Goal: Information Seeking & Learning: Learn about a topic

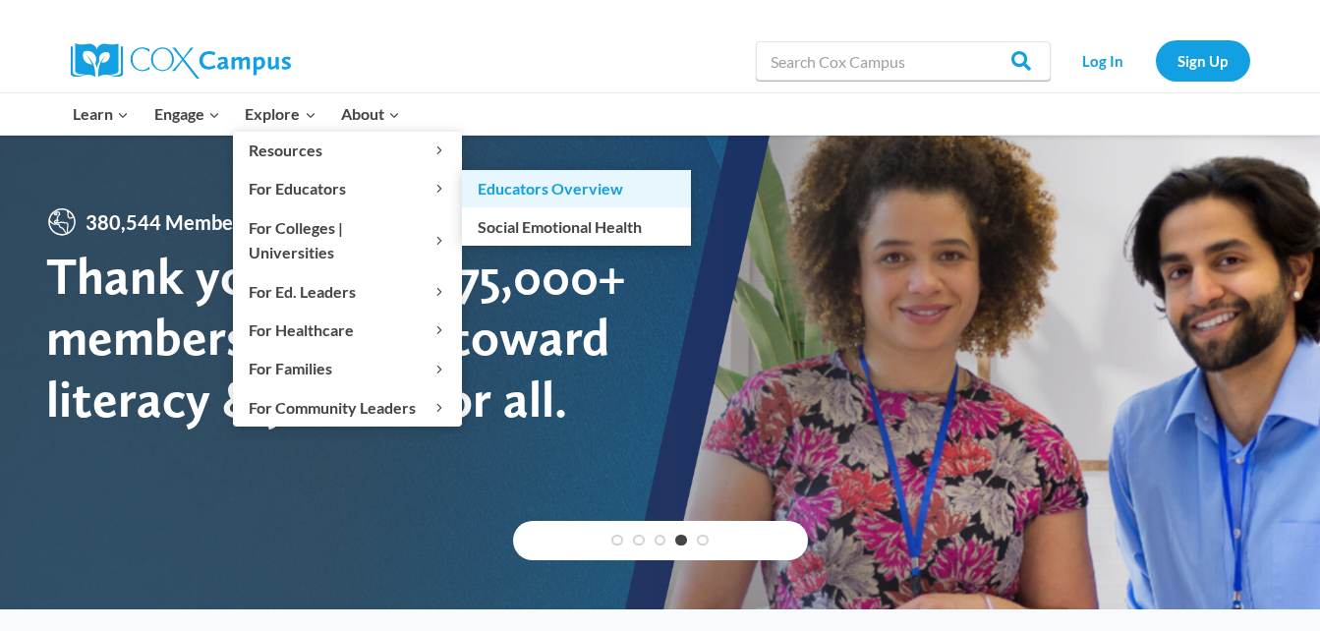
click at [524, 194] on link "Educators Overview" at bounding box center [576, 188] width 229 height 37
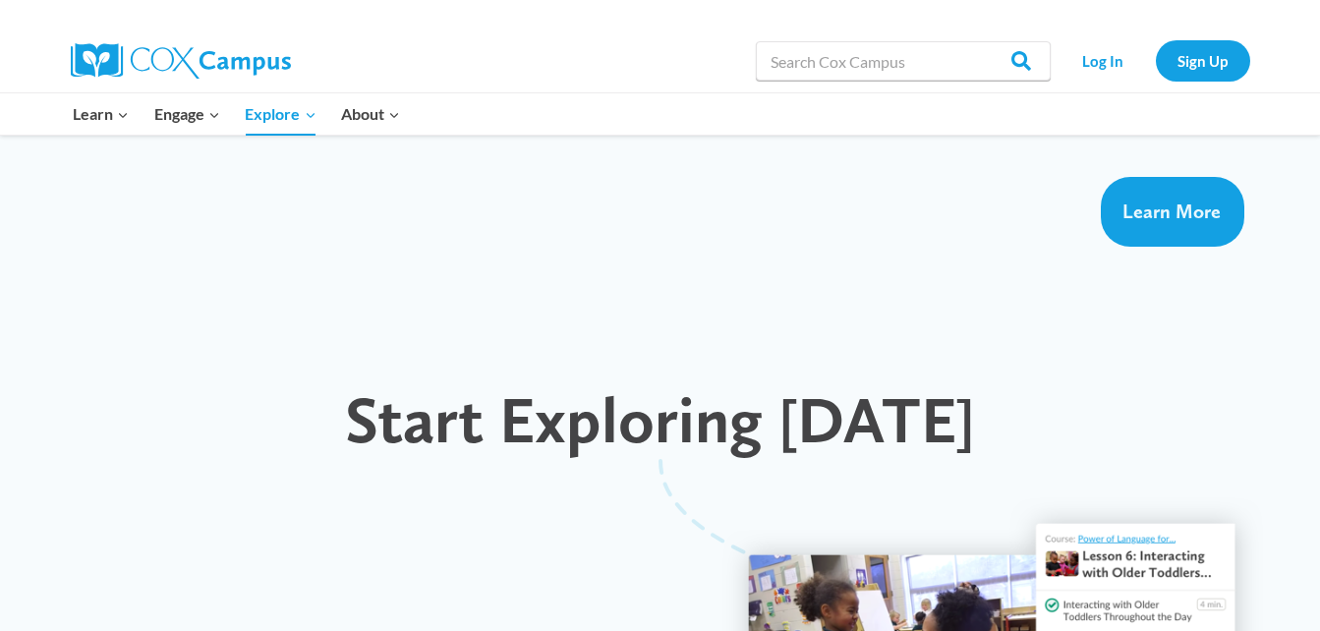
scroll to position [1671, 0]
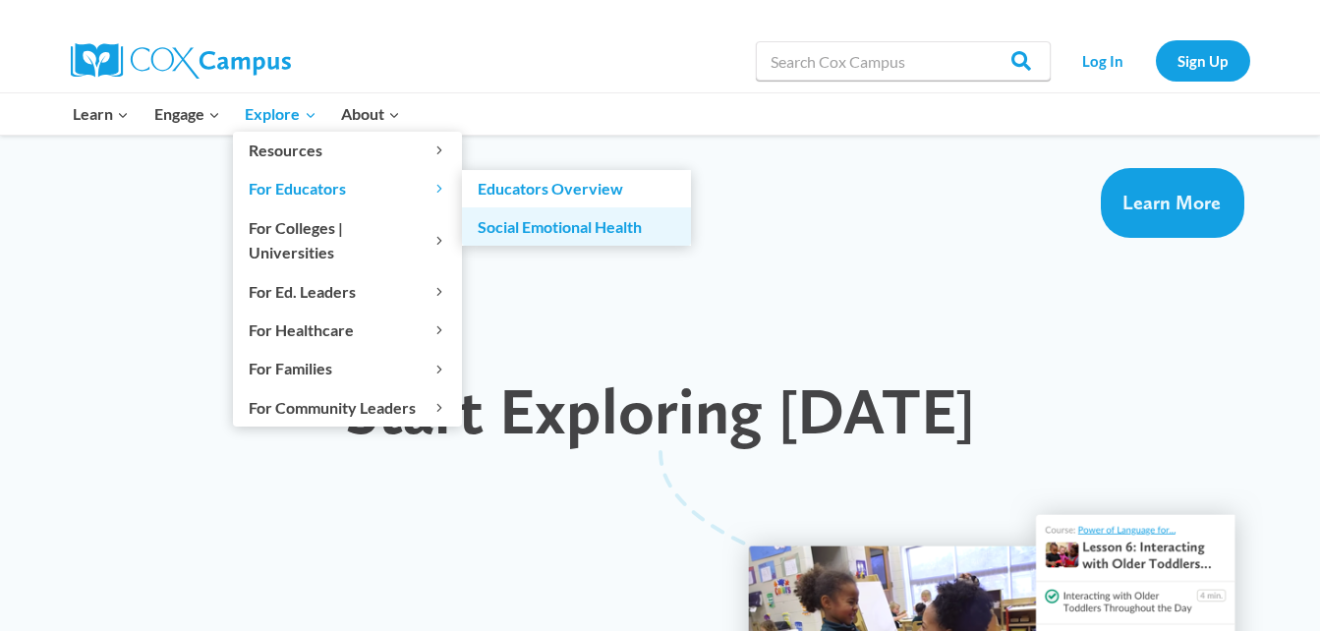
click at [544, 226] on link "Social Emotional Health" at bounding box center [576, 225] width 229 height 37
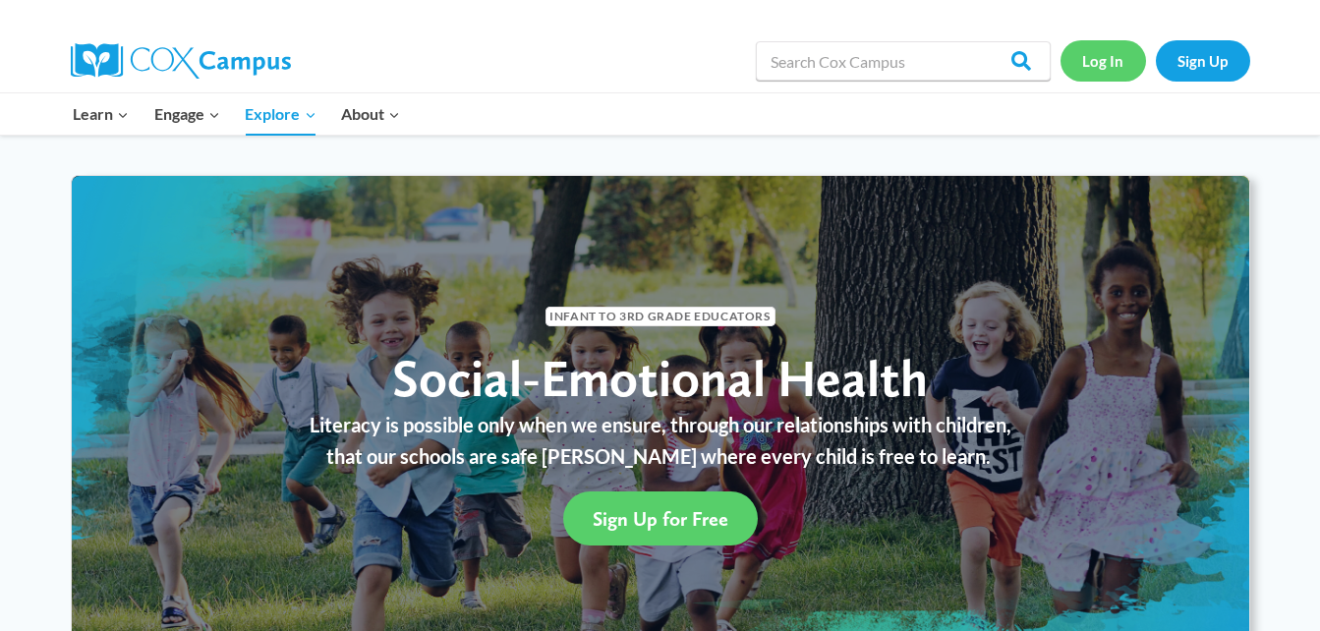
click at [1099, 66] on link "Log In" at bounding box center [1104, 60] width 86 height 40
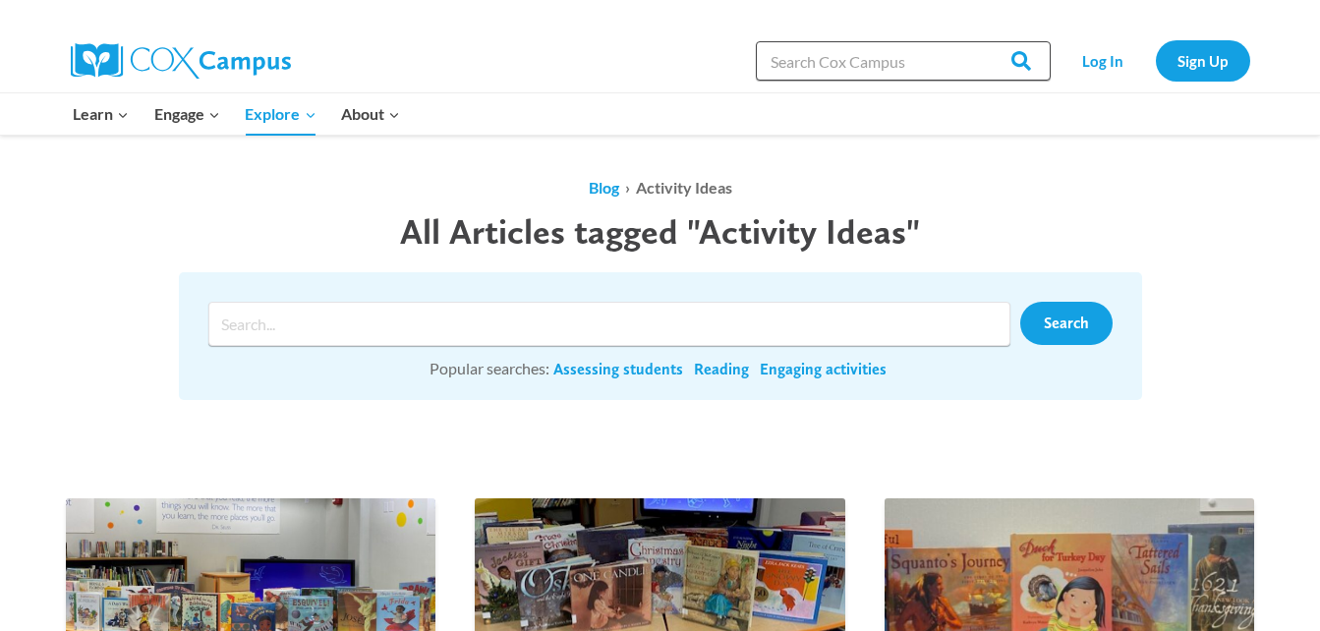
click at [950, 60] on input "Search in [URL][DOMAIN_NAME]" at bounding box center [903, 60] width 295 height 39
click at [934, 69] on input "R" at bounding box center [903, 60] width 295 height 39
type input "Rhyming activities"
click at [974, 41] on input "Search" at bounding box center [1012, 60] width 77 height 39
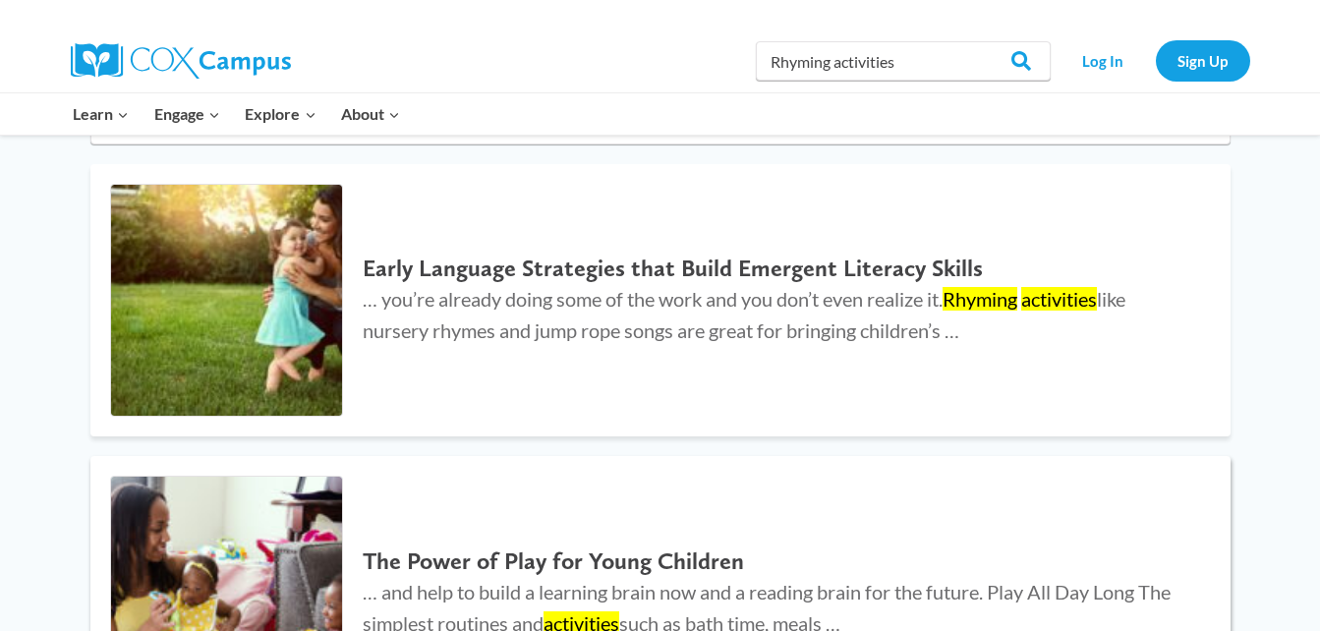
scroll to position [197, 0]
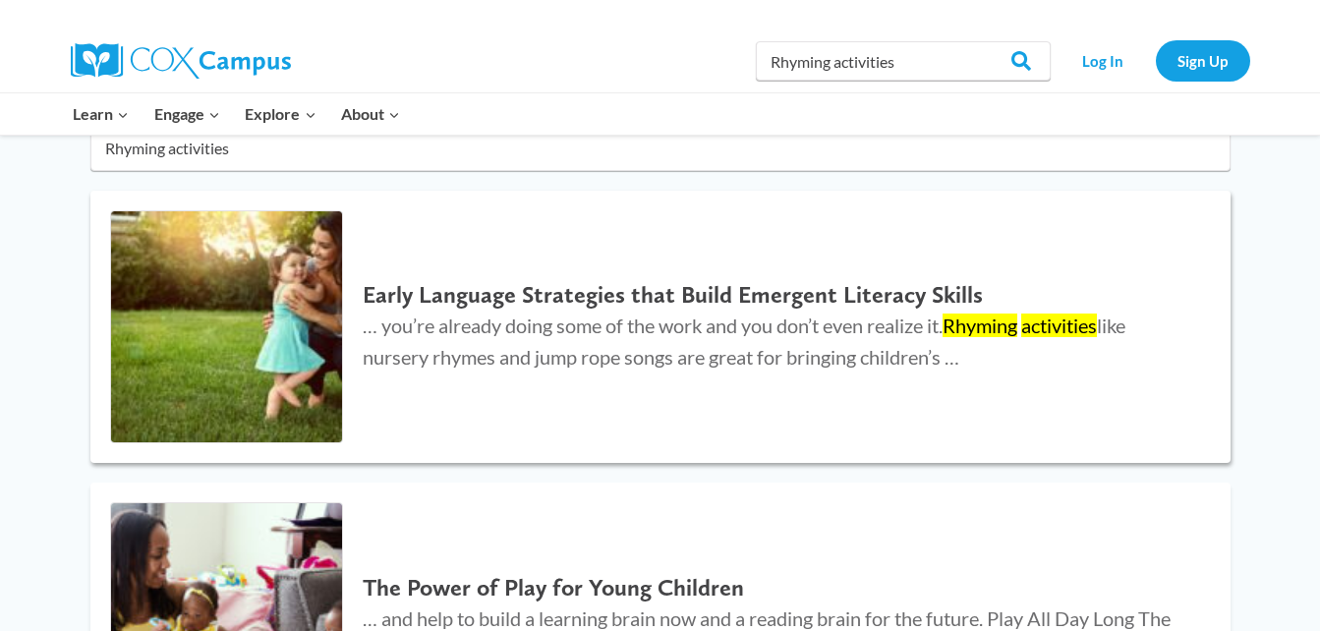
click at [849, 300] on h2 "Early Language Strategies that Build Emergent Literacy Skills" at bounding box center [777, 295] width 828 height 29
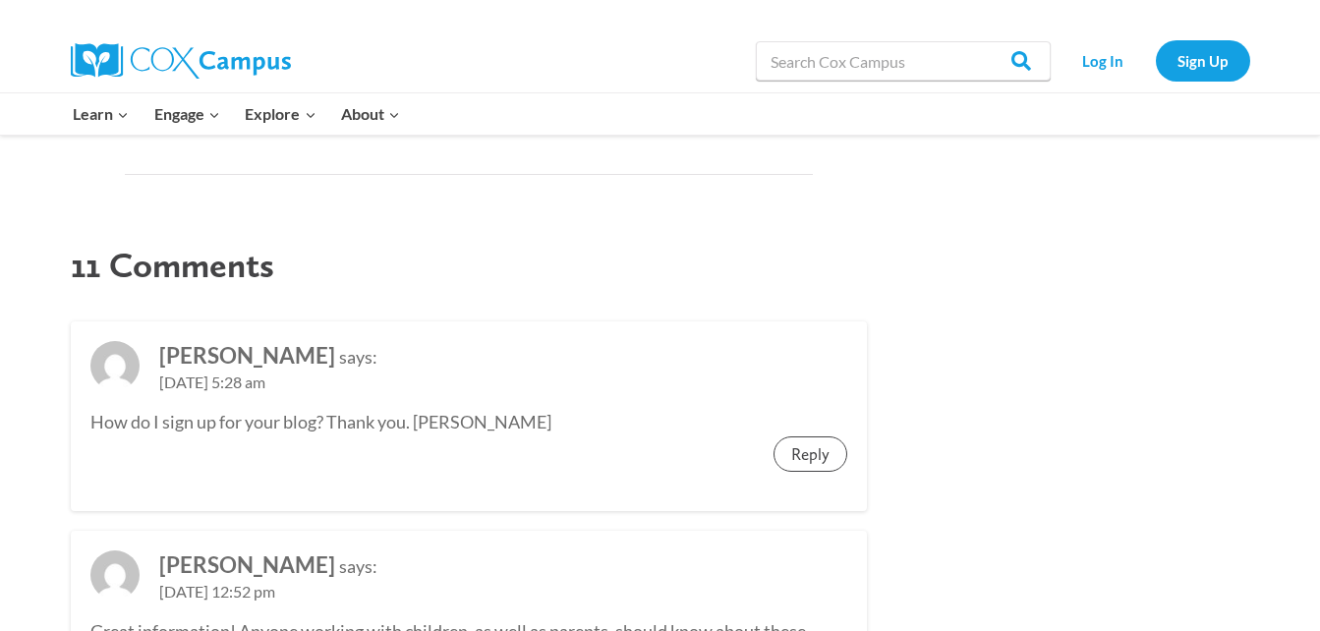
scroll to position [4227, 0]
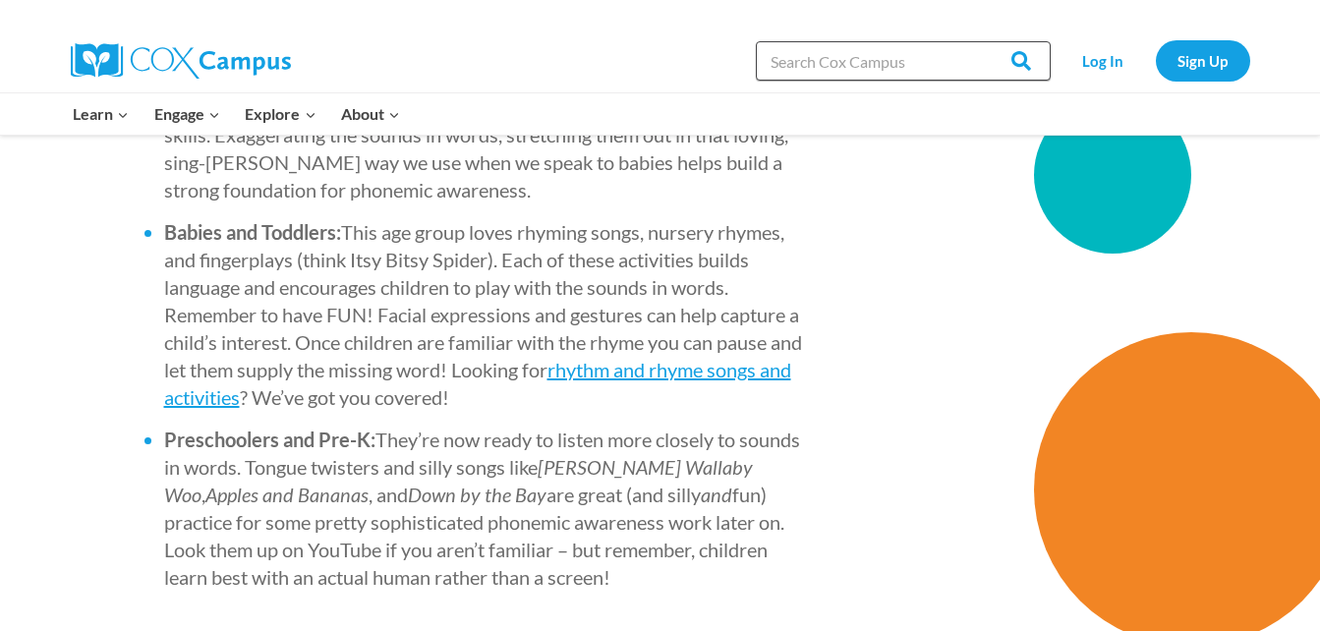
click at [916, 65] on input "Search in [URL][DOMAIN_NAME]" at bounding box center [903, 60] width 295 height 39
type input "Lesson Plans"
click at [974, 41] on input "Search" at bounding box center [1012, 60] width 77 height 39
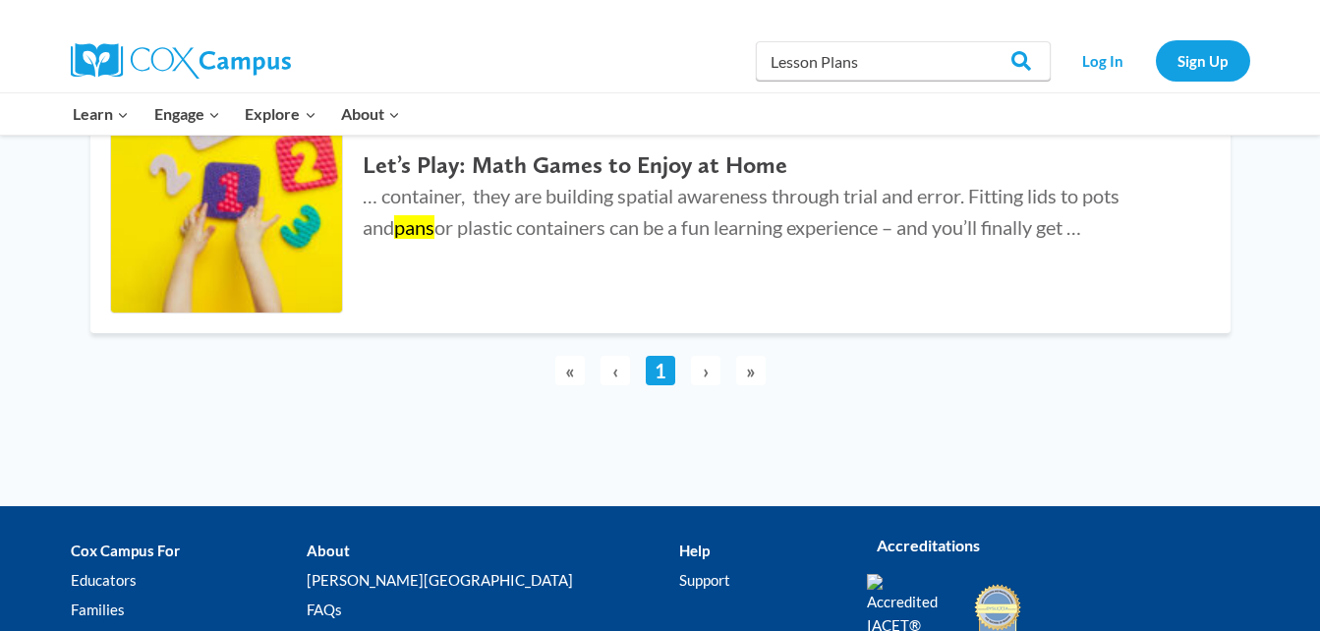
scroll to position [4522, 0]
